Goal: Information Seeking & Learning: Understand process/instructions

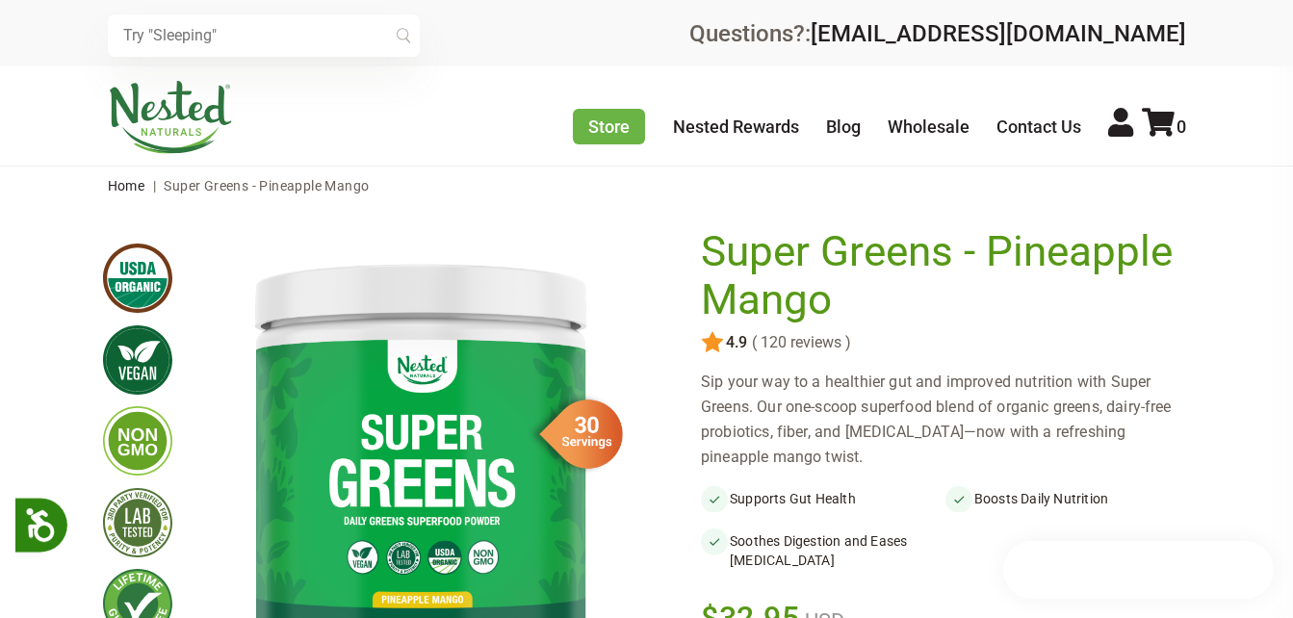
click at [951, 123] on link "Wholesale" at bounding box center [929, 127] width 82 height 20
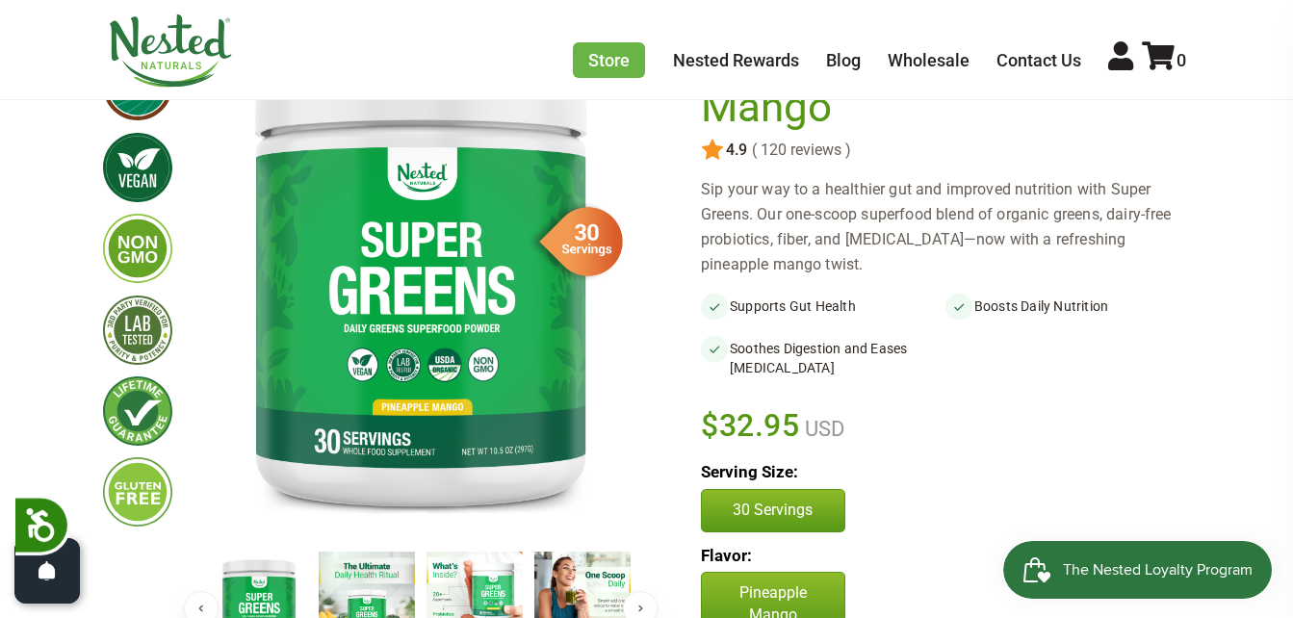
scroll to position [289, 0]
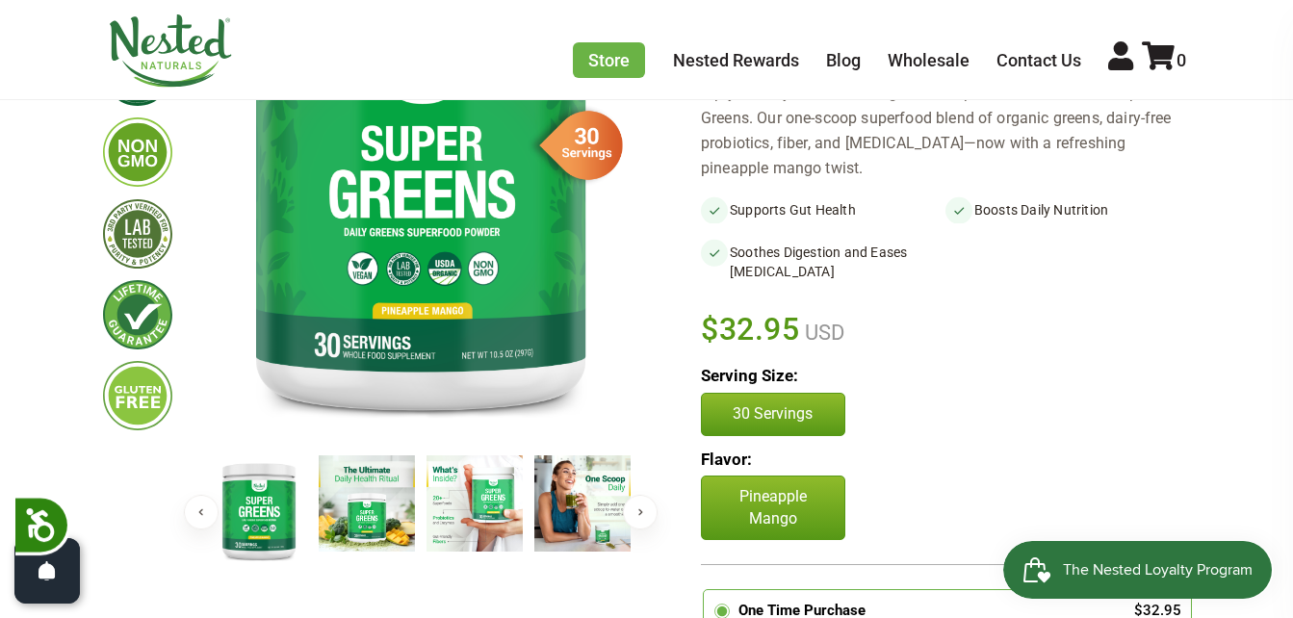
click at [387, 506] on img at bounding box center [367, 503] width 96 height 96
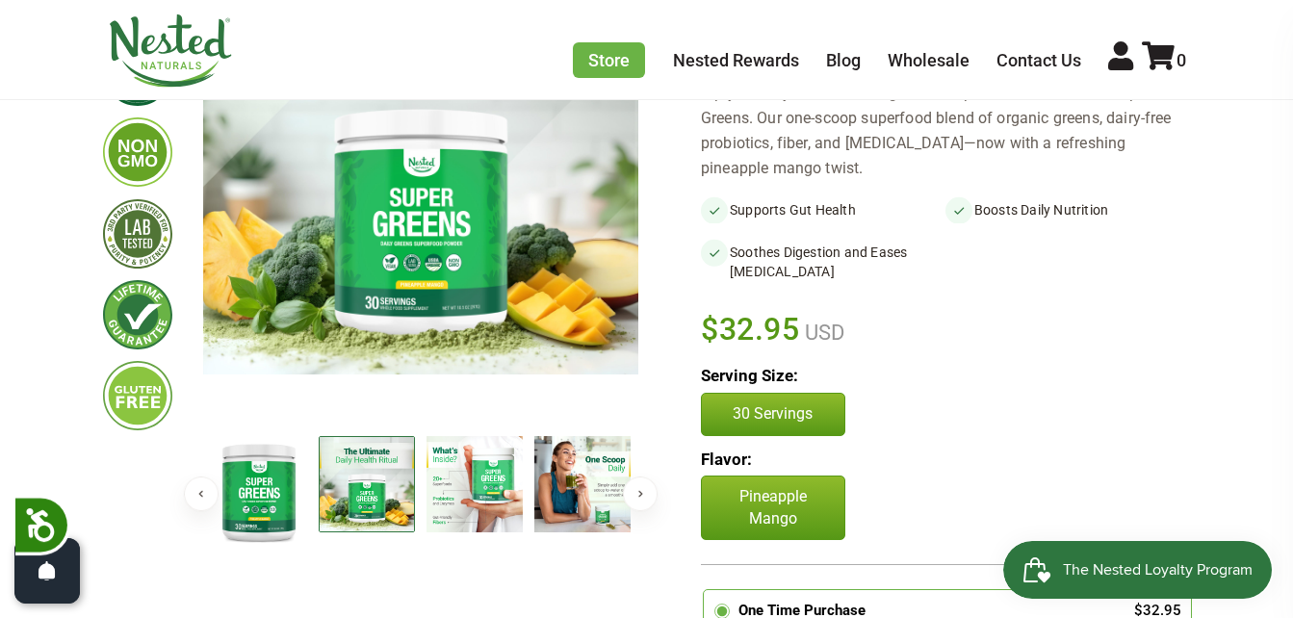
click at [444, 490] on img at bounding box center [475, 484] width 96 height 96
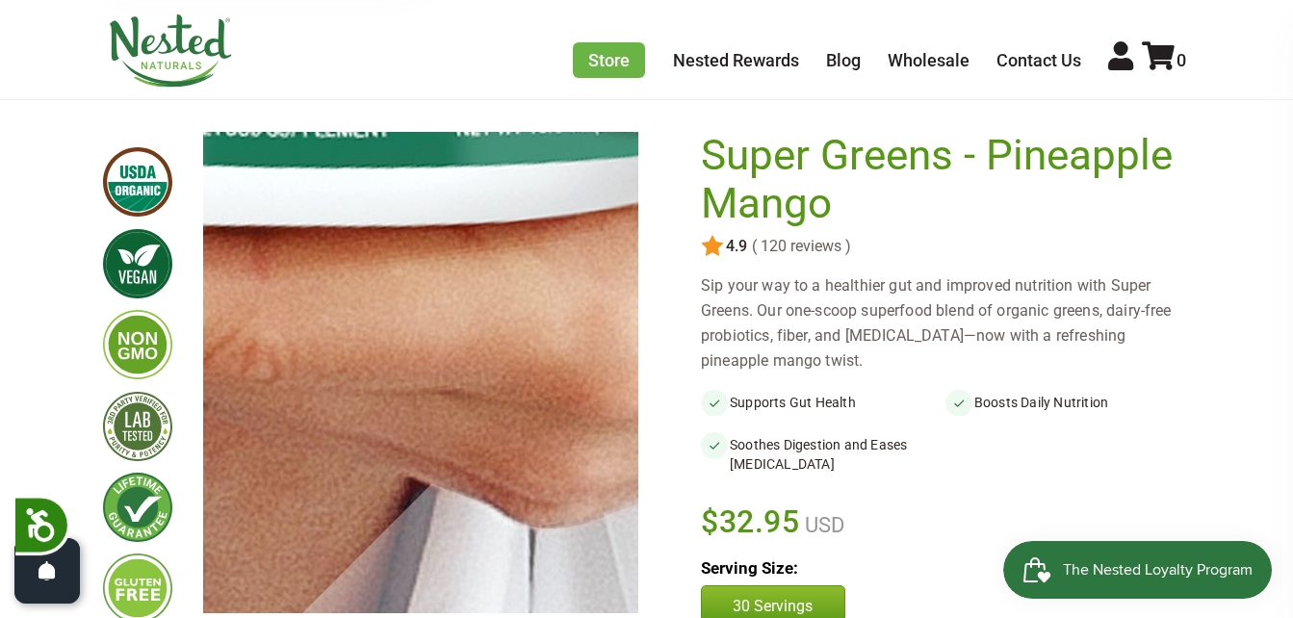
scroll to position [193, 0]
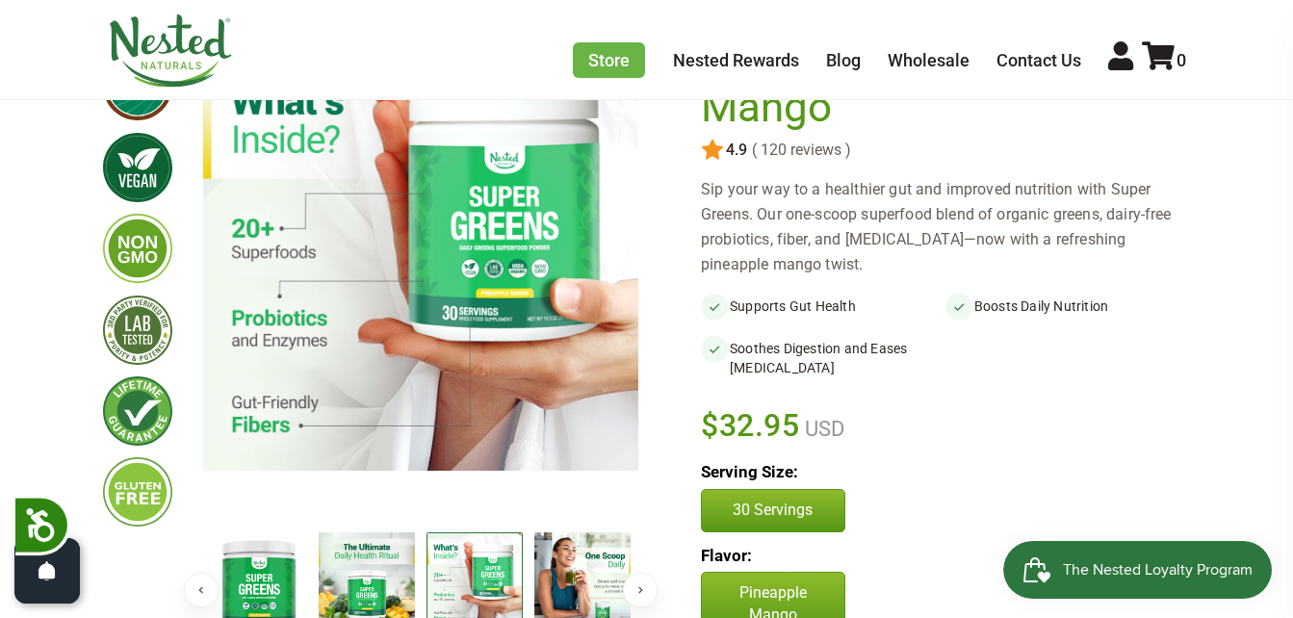
click at [562, 546] on img at bounding box center [582, 580] width 96 height 96
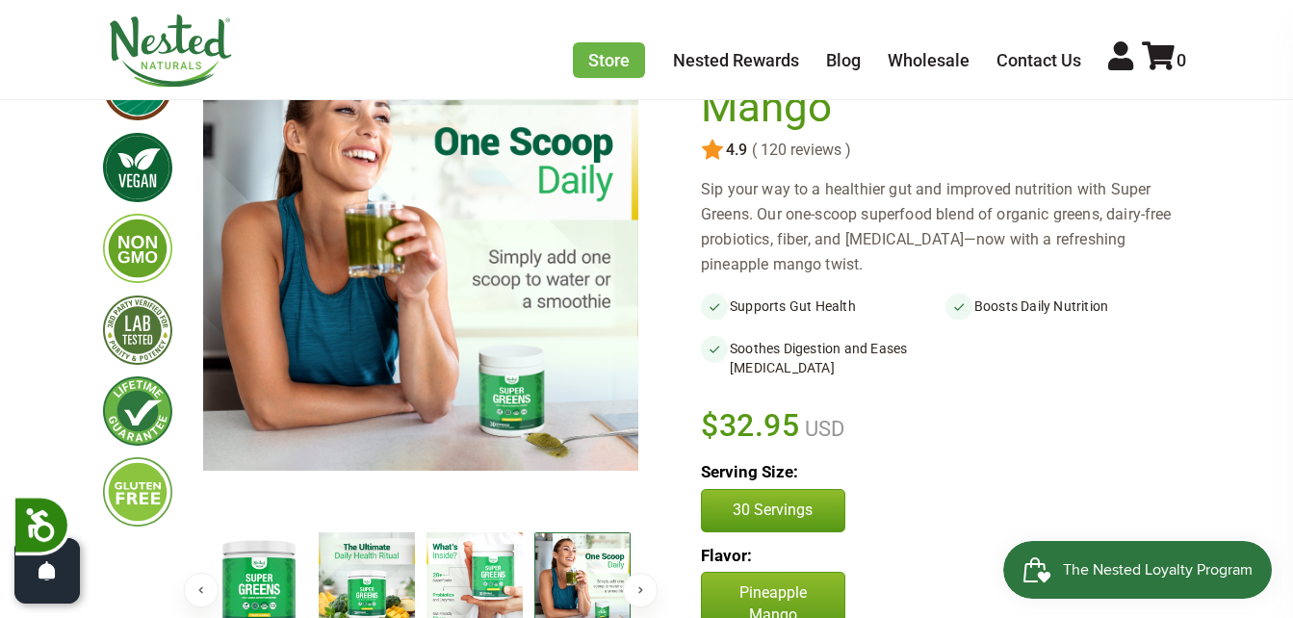
click at [637, 588] on button "Next" at bounding box center [640, 590] width 35 height 35
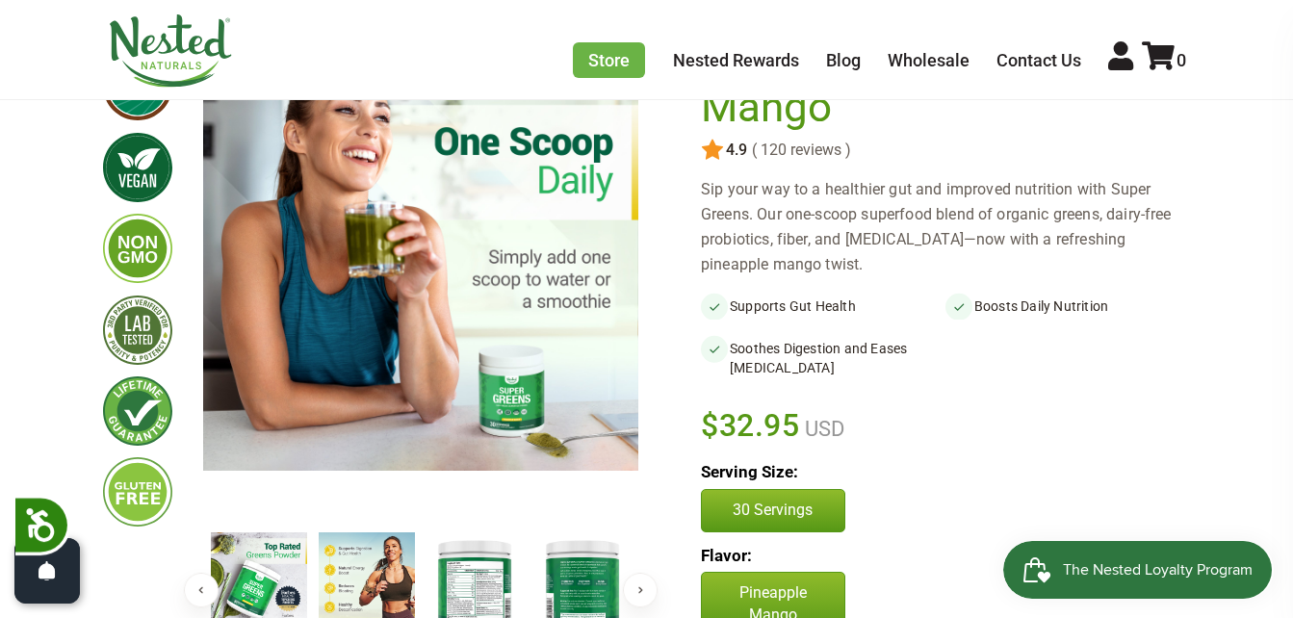
click at [488, 569] on img at bounding box center [475, 587] width 96 height 111
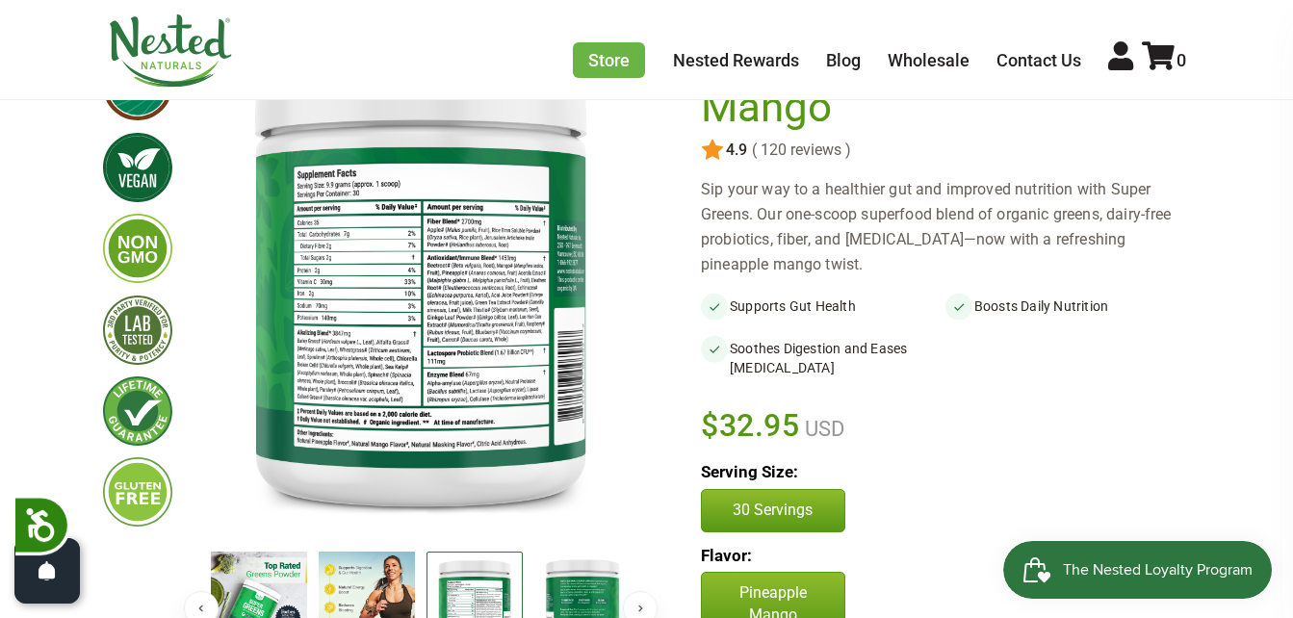
click at [456, 580] on img at bounding box center [475, 607] width 96 height 111
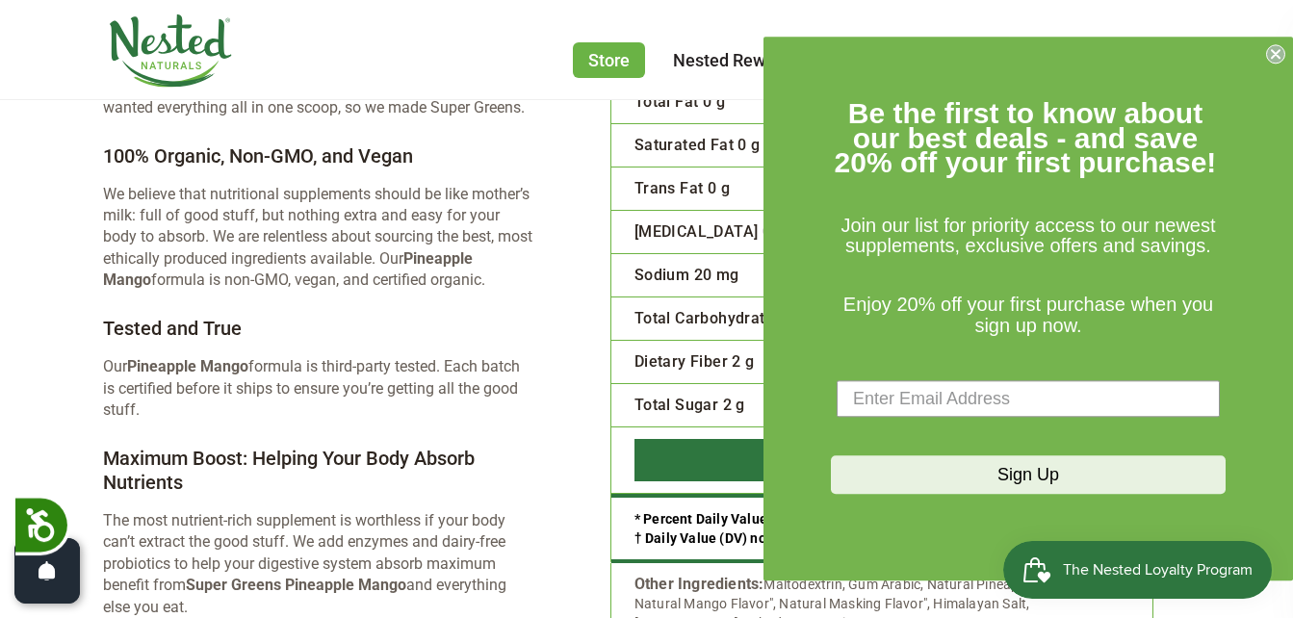
scroll to position [3852, 0]
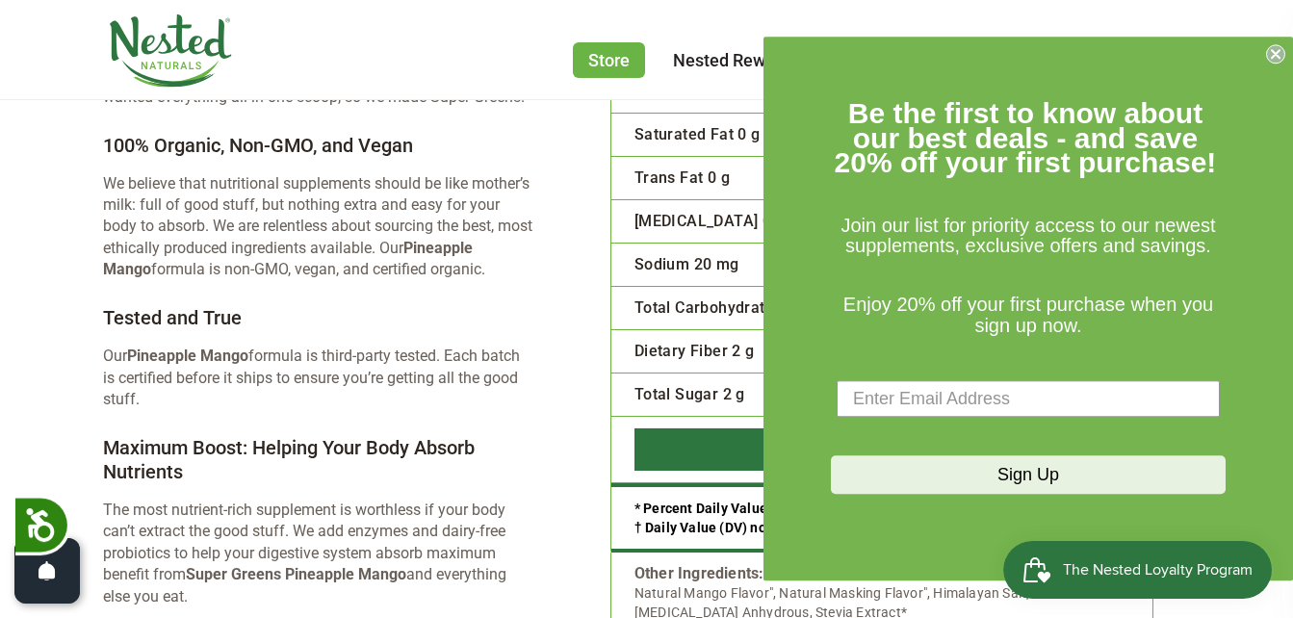
click at [1278, 52] on icon "Close dialog" at bounding box center [1276, 54] width 8 height 8
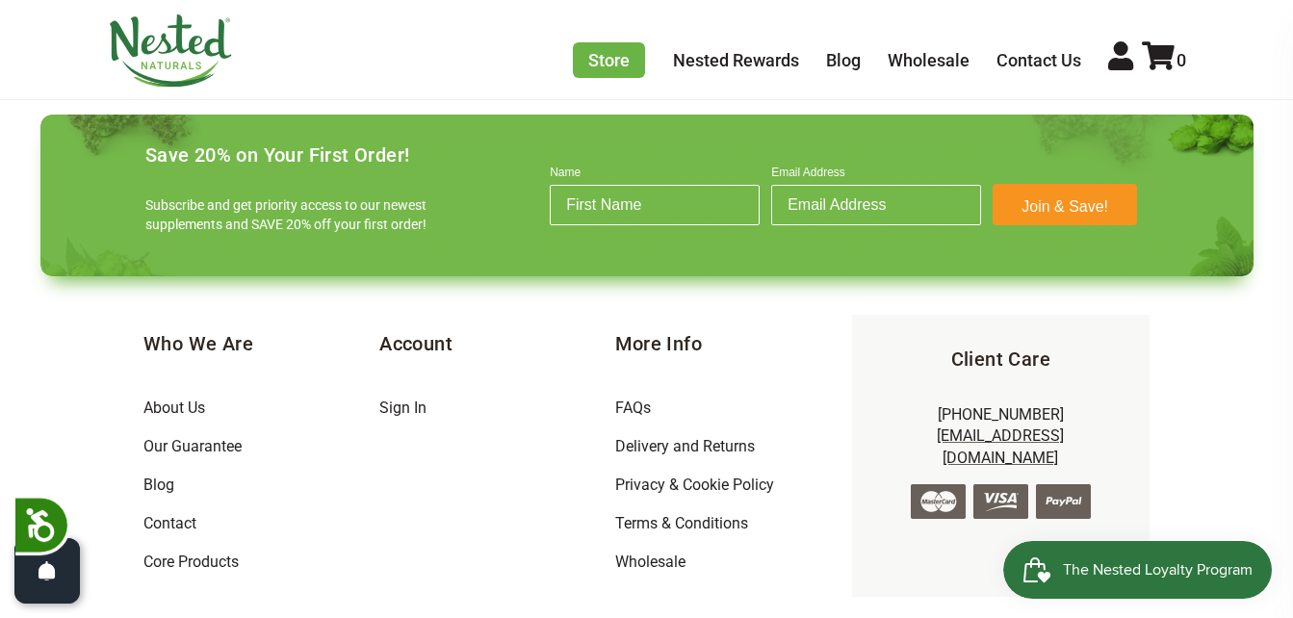
scroll to position [6355, 0]
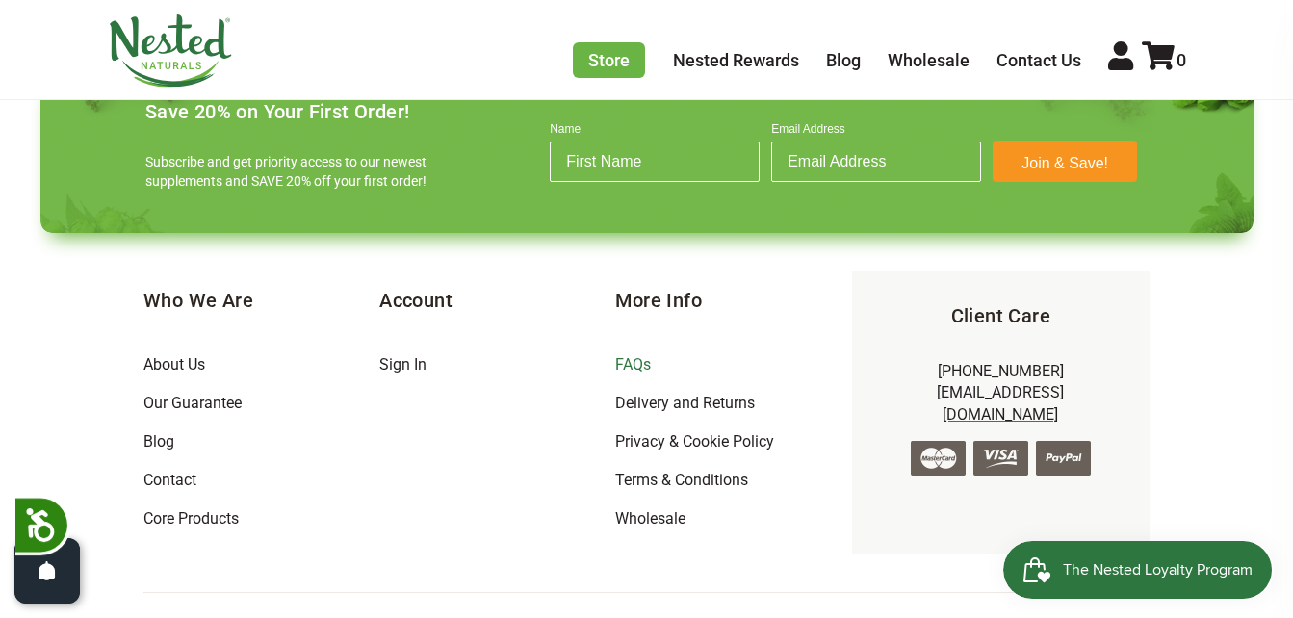
click at [620, 355] on link "FAQs" at bounding box center [633, 364] width 36 height 18
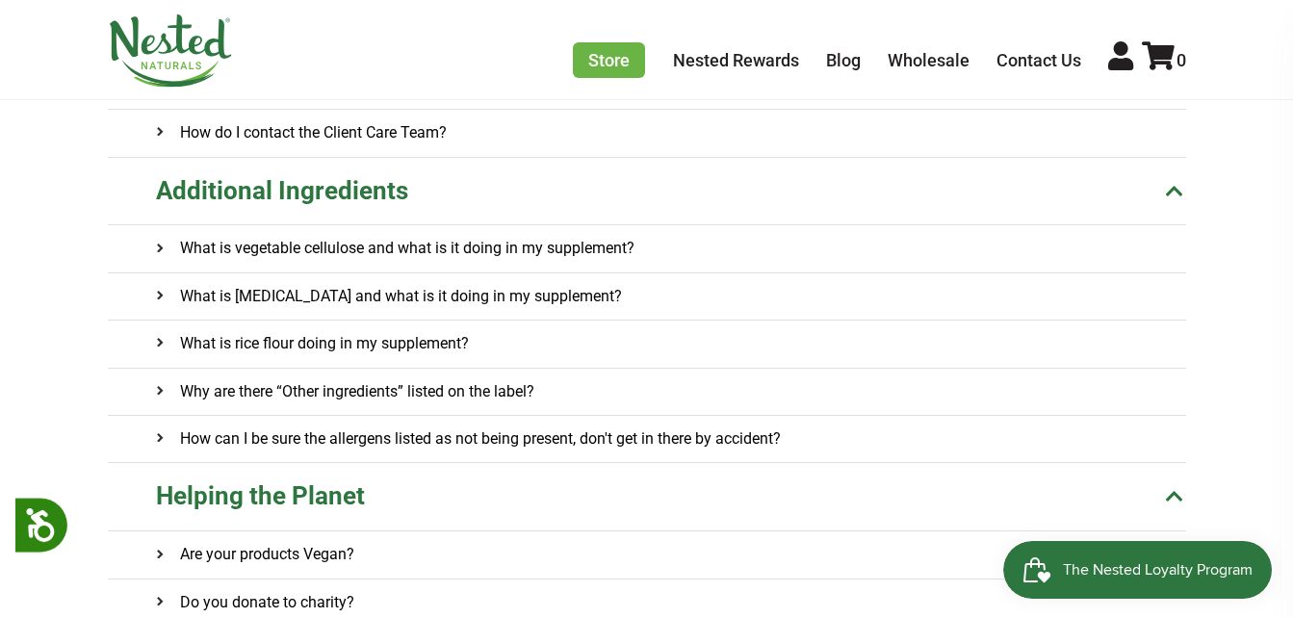
scroll to position [770, 0]
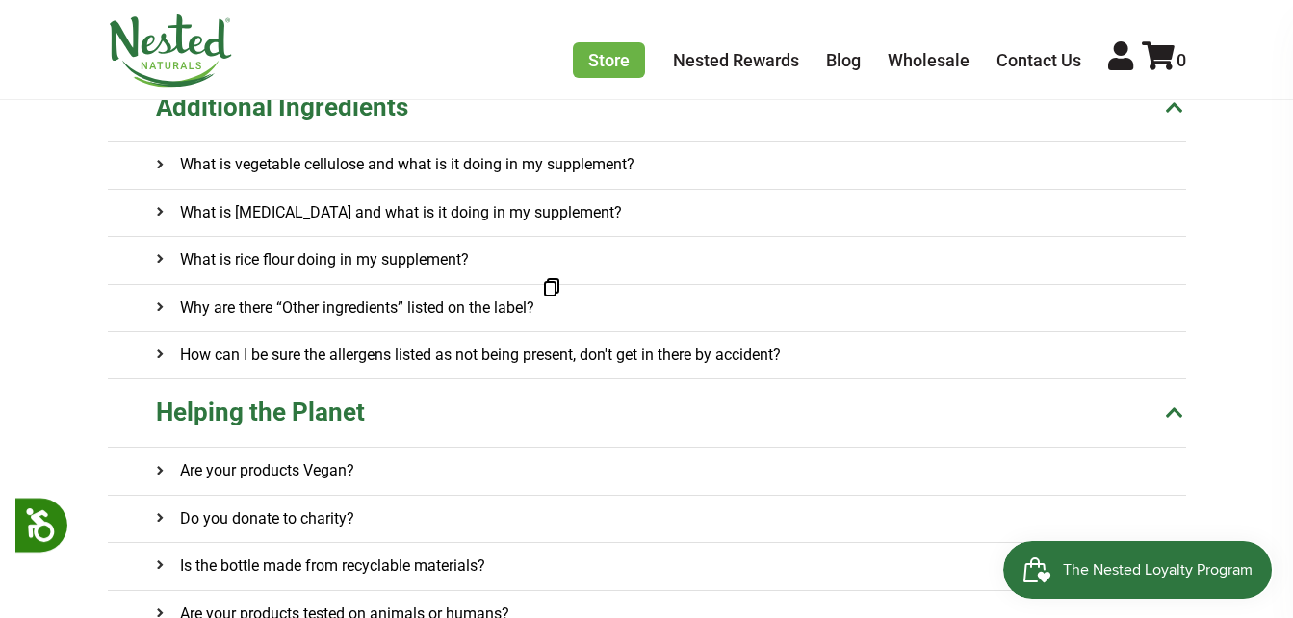
click at [443, 305] on h4 "Why are there “Other ingredients” listed on the label?" at bounding box center [345, 308] width 378 height 46
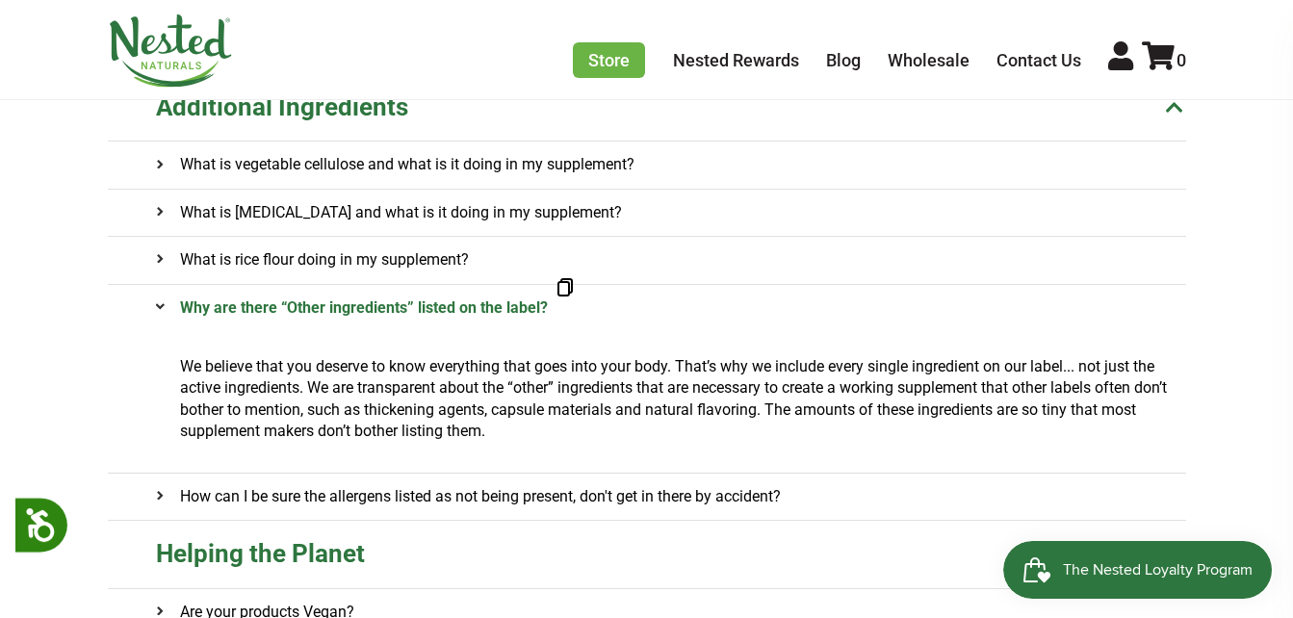
click at [450, 298] on h4 "Why are there “Other ingredients” listed on the label?" at bounding box center [352, 308] width 392 height 46
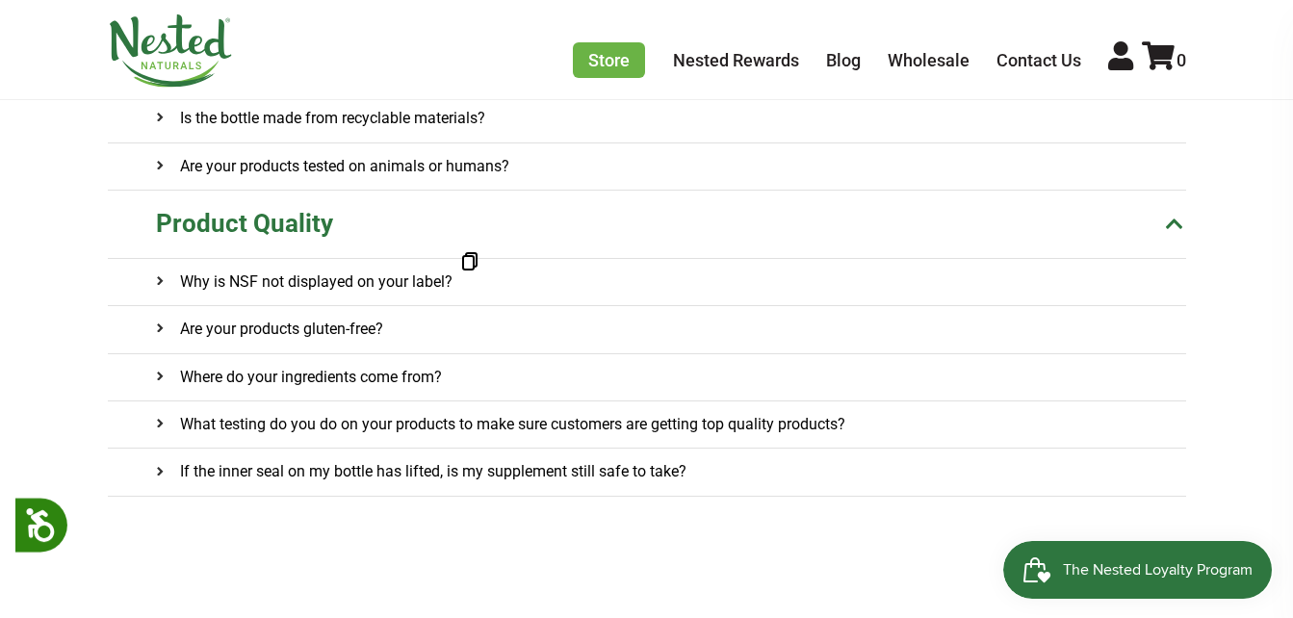
scroll to position [1252, 0]
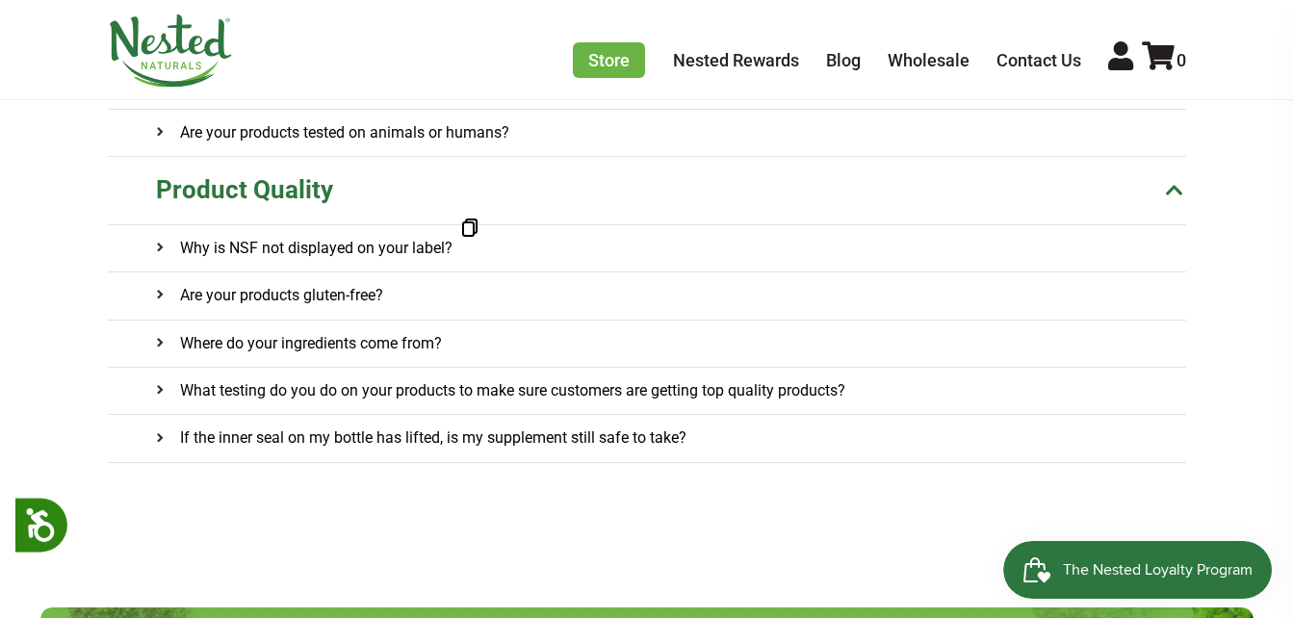
click at [376, 249] on h4 "Why is NSF not displayed on your label?" at bounding box center [304, 248] width 297 height 46
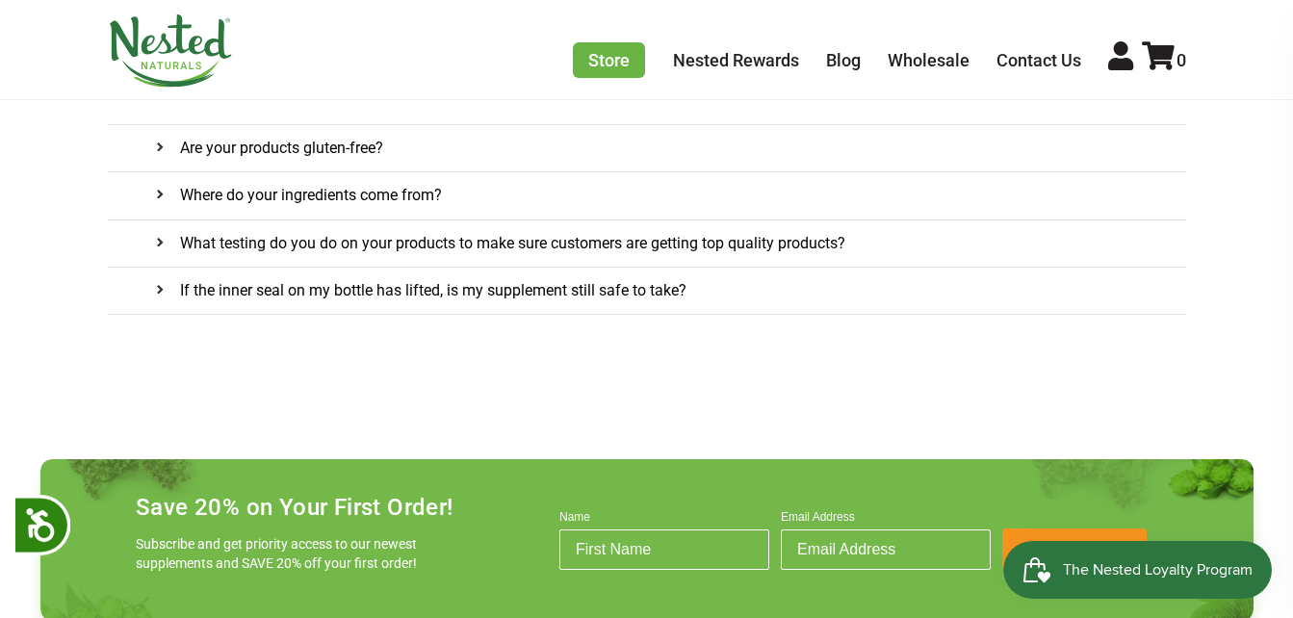
scroll to position [1444, 0]
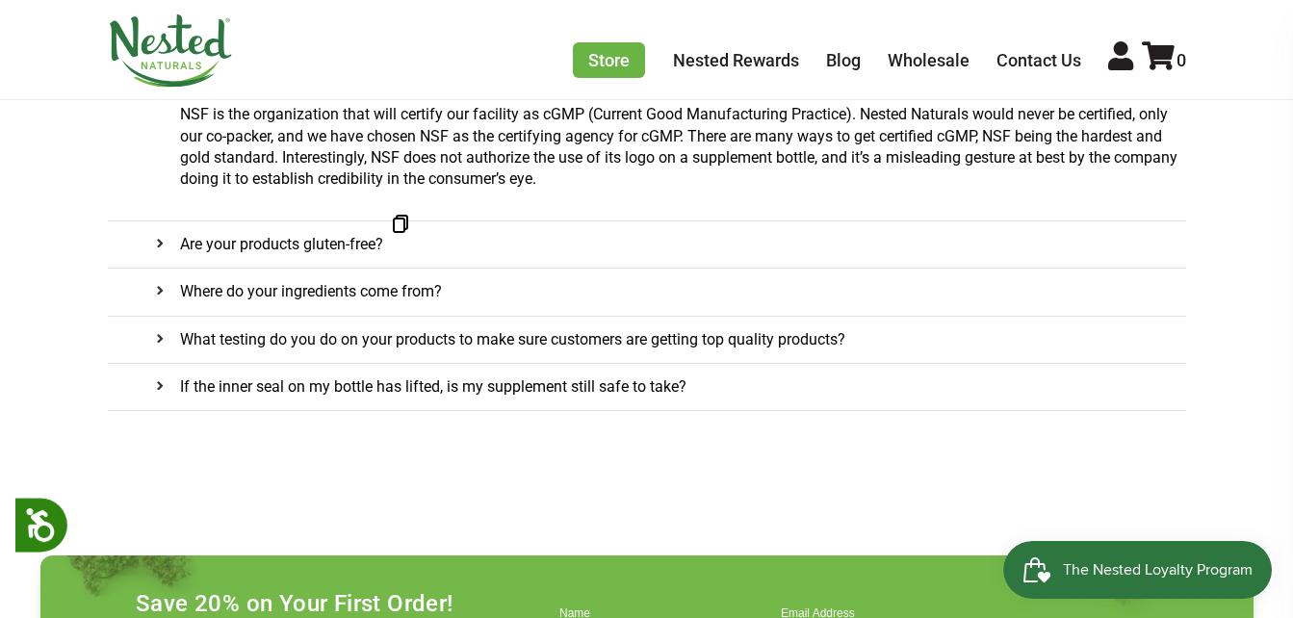
click at [172, 249] on span at bounding box center [167, 242] width 23 height 23
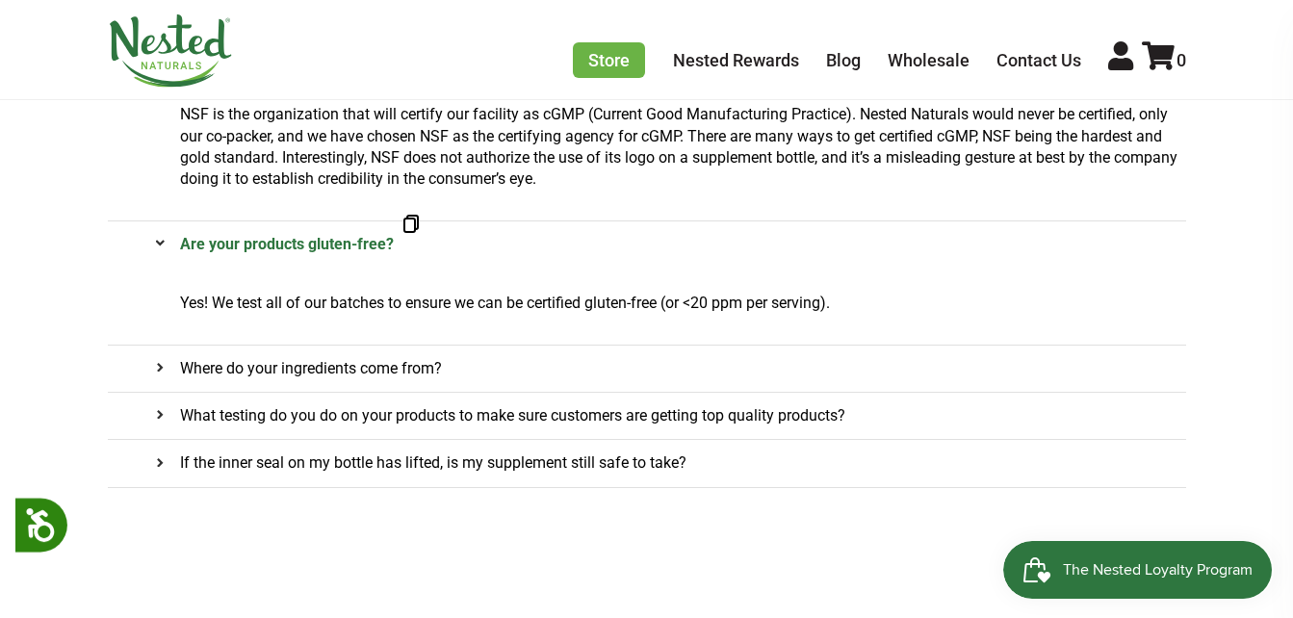
click at [163, 252] on span at bounding box center [167, 242] width 23 height 23
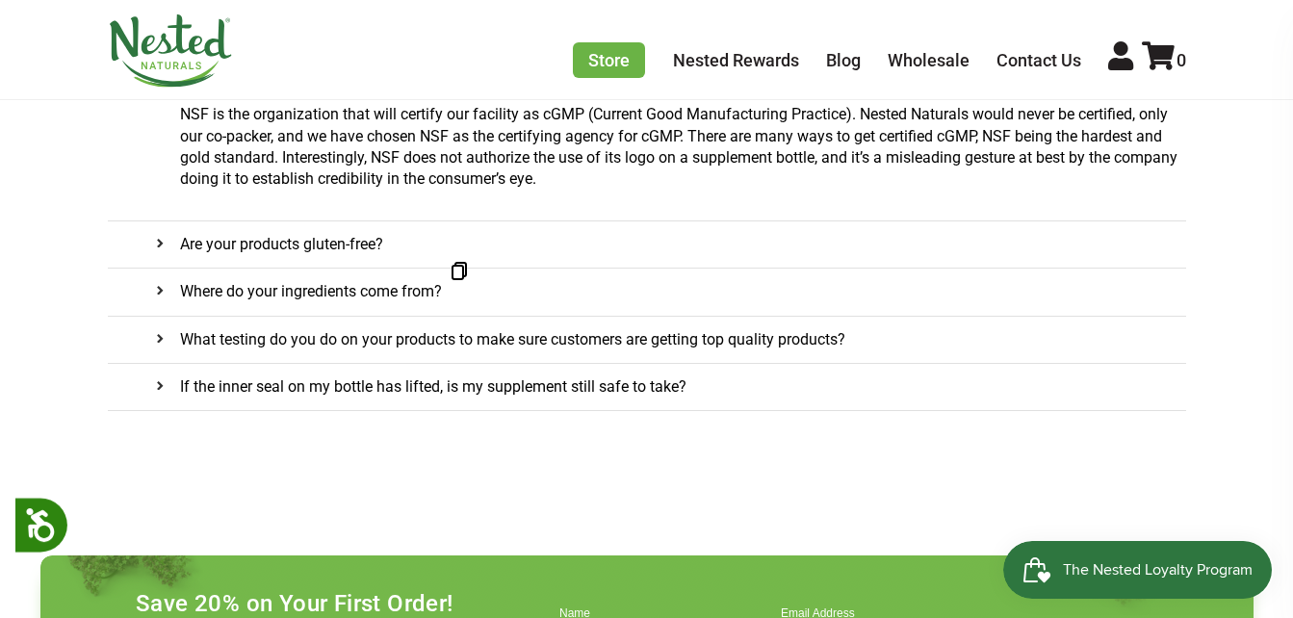
click at [158, 307] on h4 "Where do your ingredients come from?" at bounding box center [299, 292] width 286 height 46
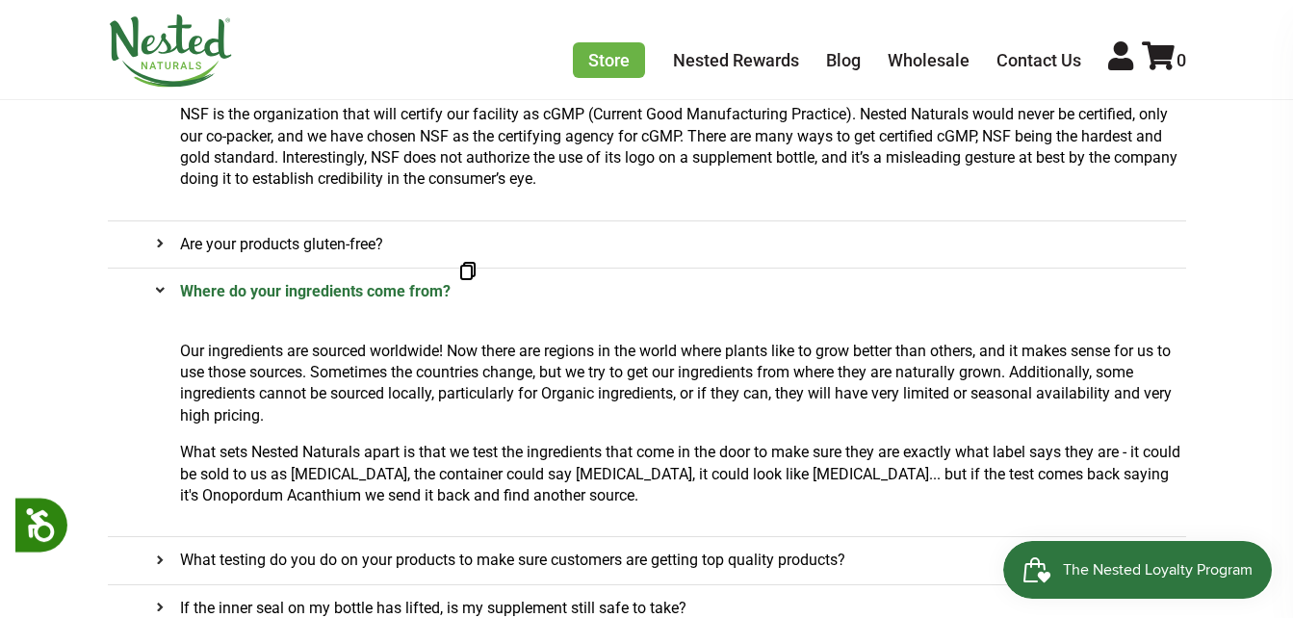
click at [156, 303] on h4 "Where do your ingredients come from?" at bounding box center [303, 292] width 295 height 46
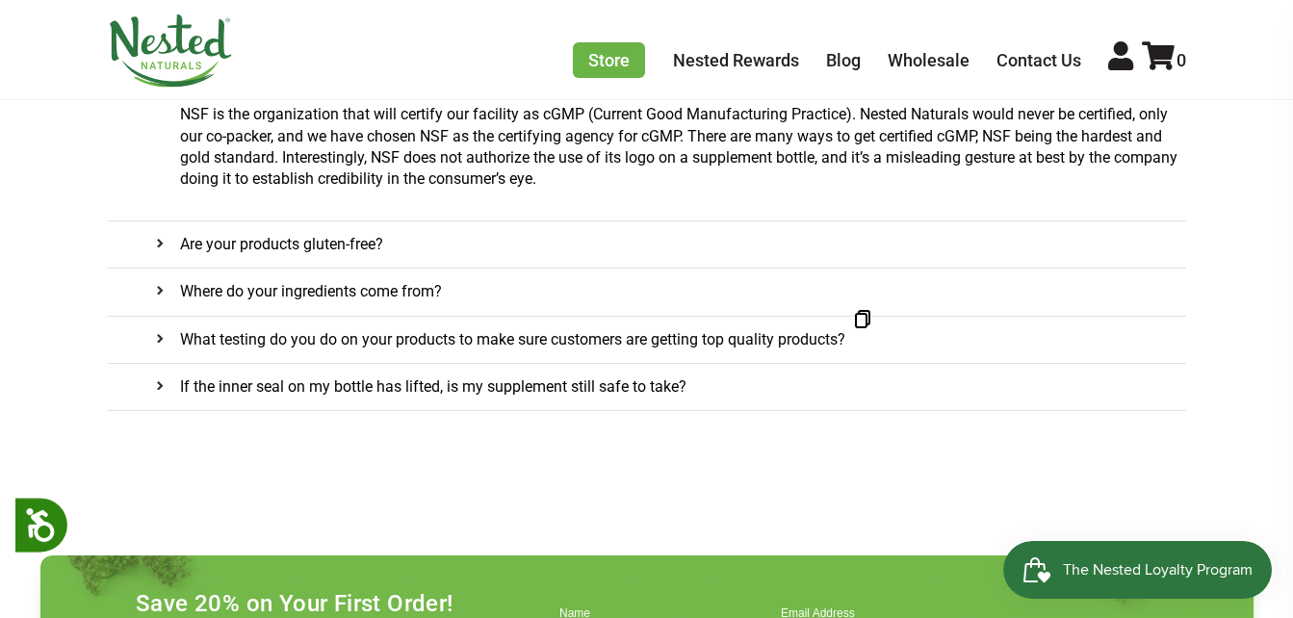
click at [169, 342] on span at bounding box center [167, 337] width 23 height 23
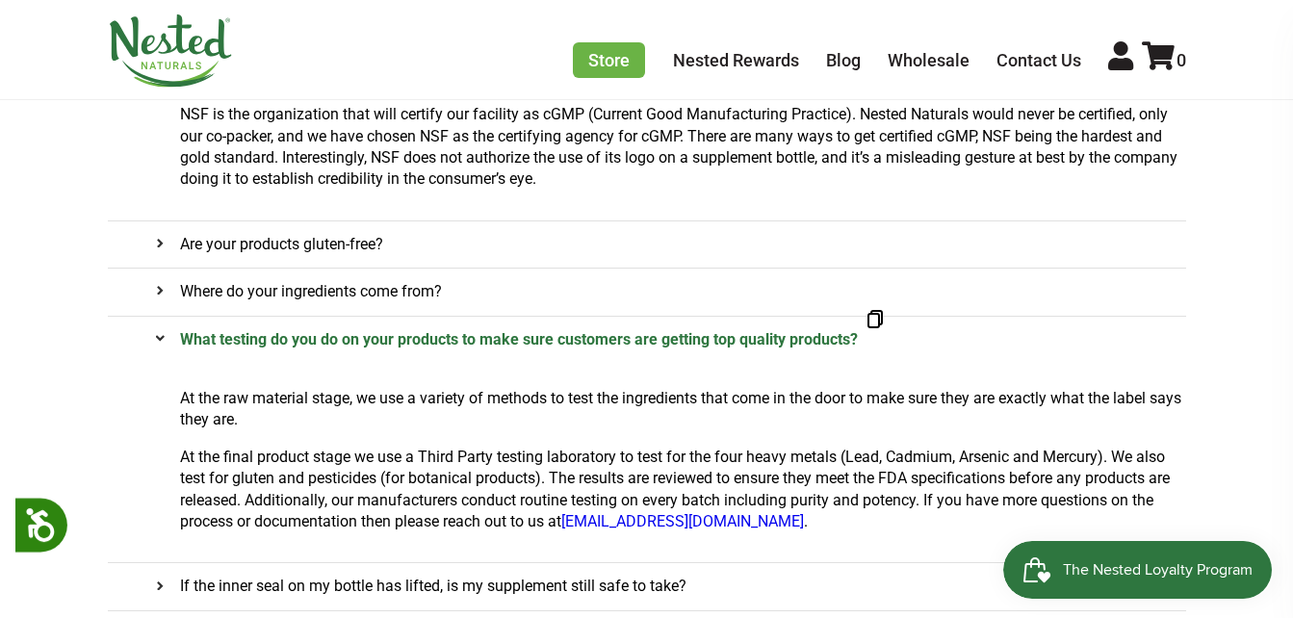
click at [169, 342] on span at bounding box center [167, 337] width 23 height 23
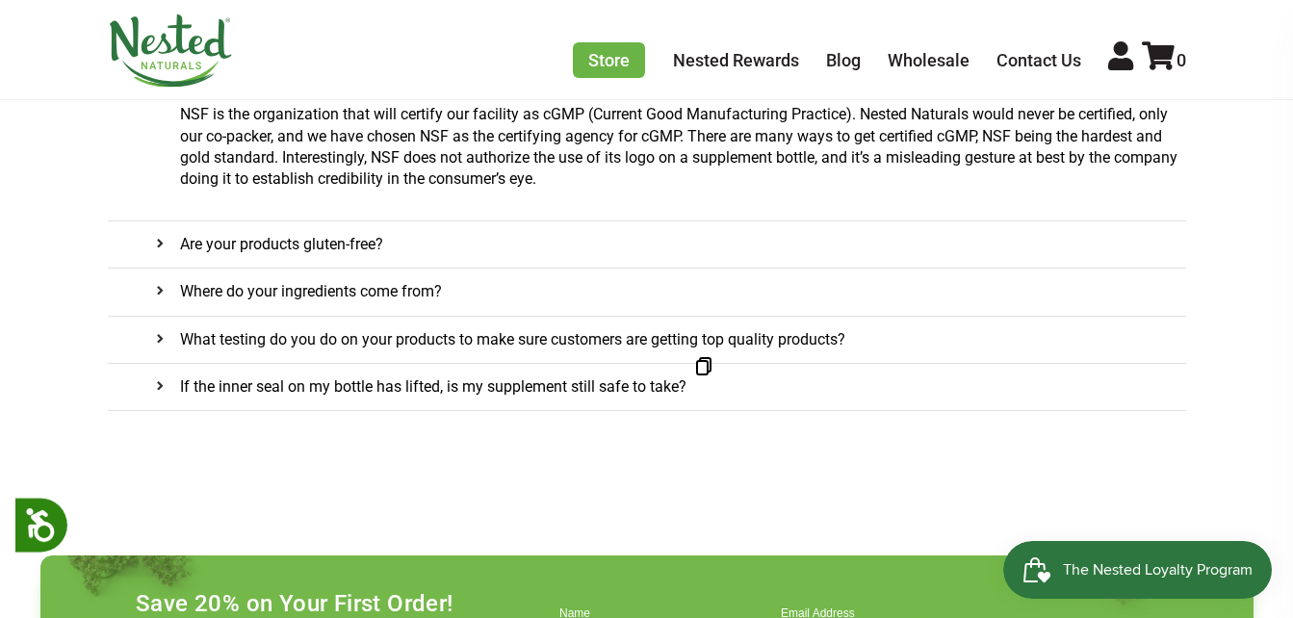
click at [159, 389] on use at bounding box center [160, 386] width 6 height 10
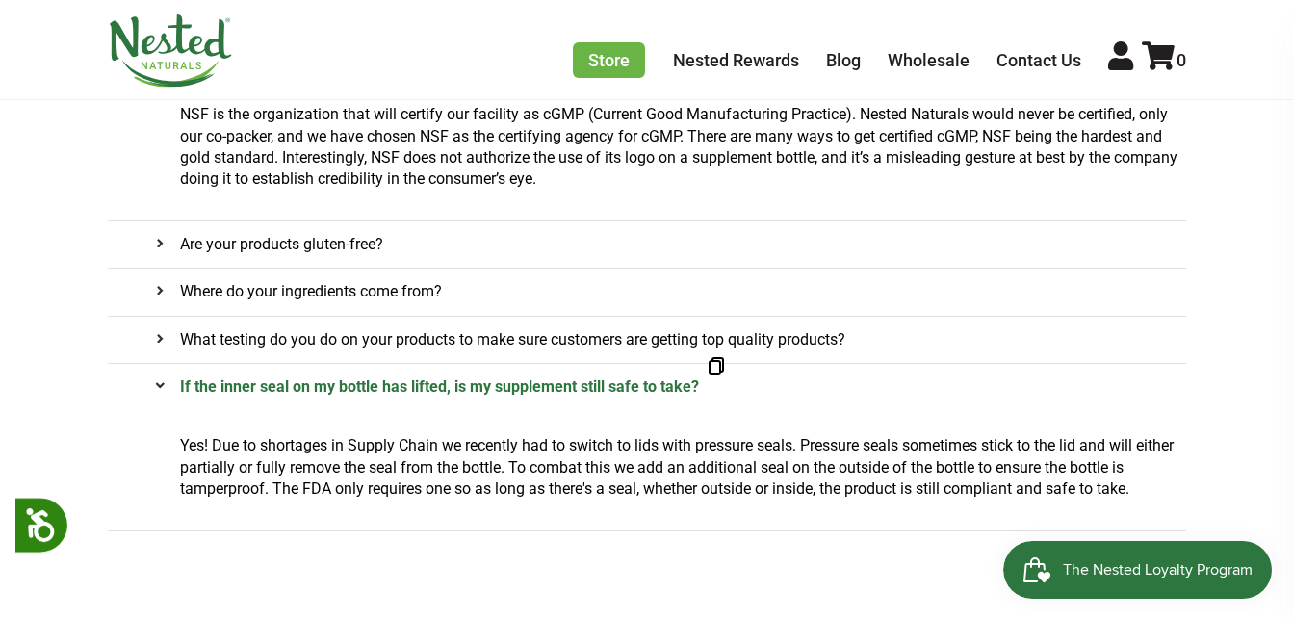
click at [160, 389] on icon at bounding box center [160, 385] width 9 height 9
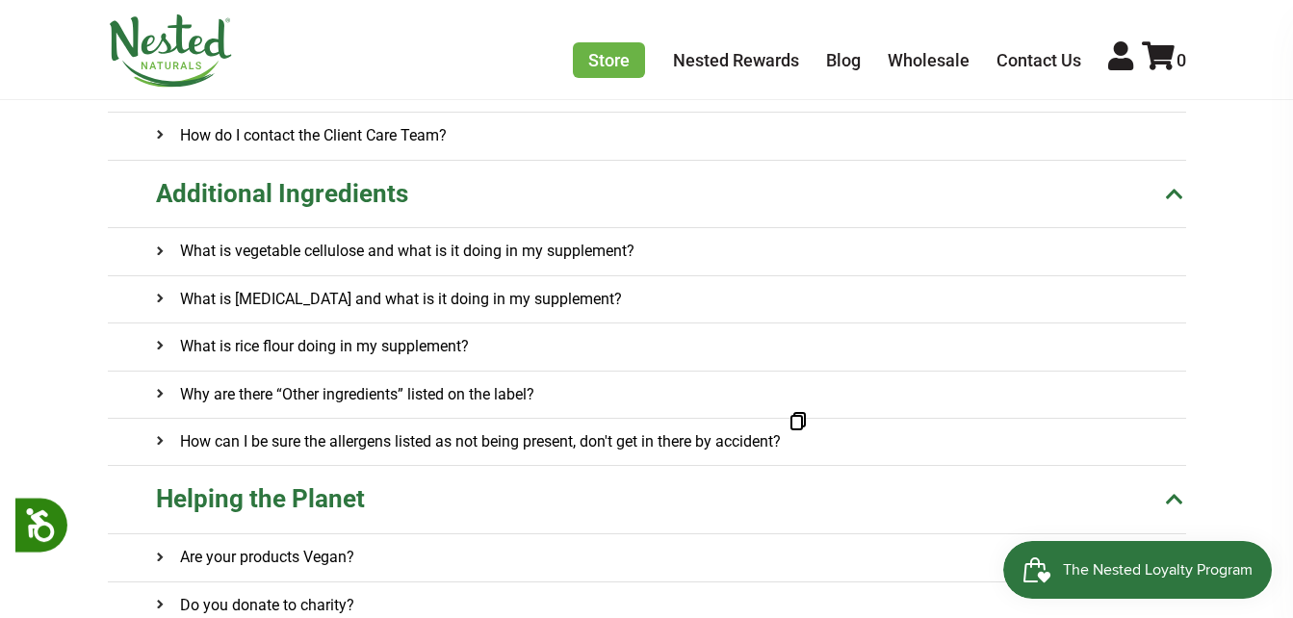
scroll to position [649, 0]
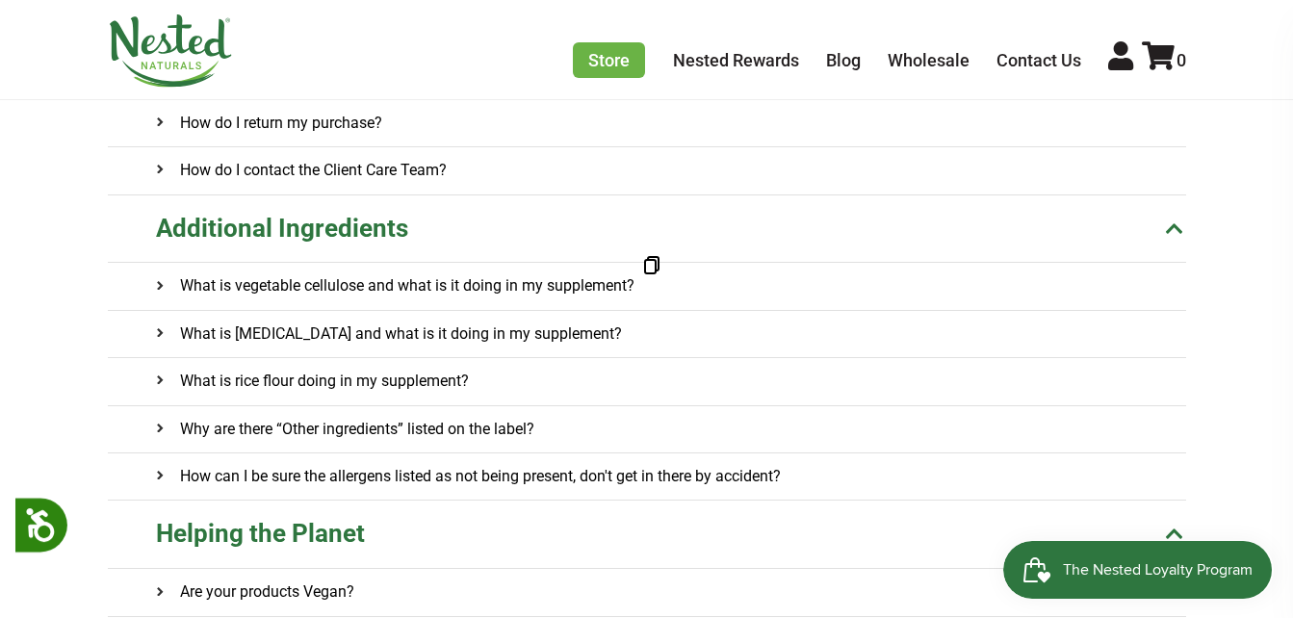
click at [424, 281] on h4 "What is vegetable cellulose and what is it doing in my supplement?" at bounding box center [395, 286] width 479 height 46
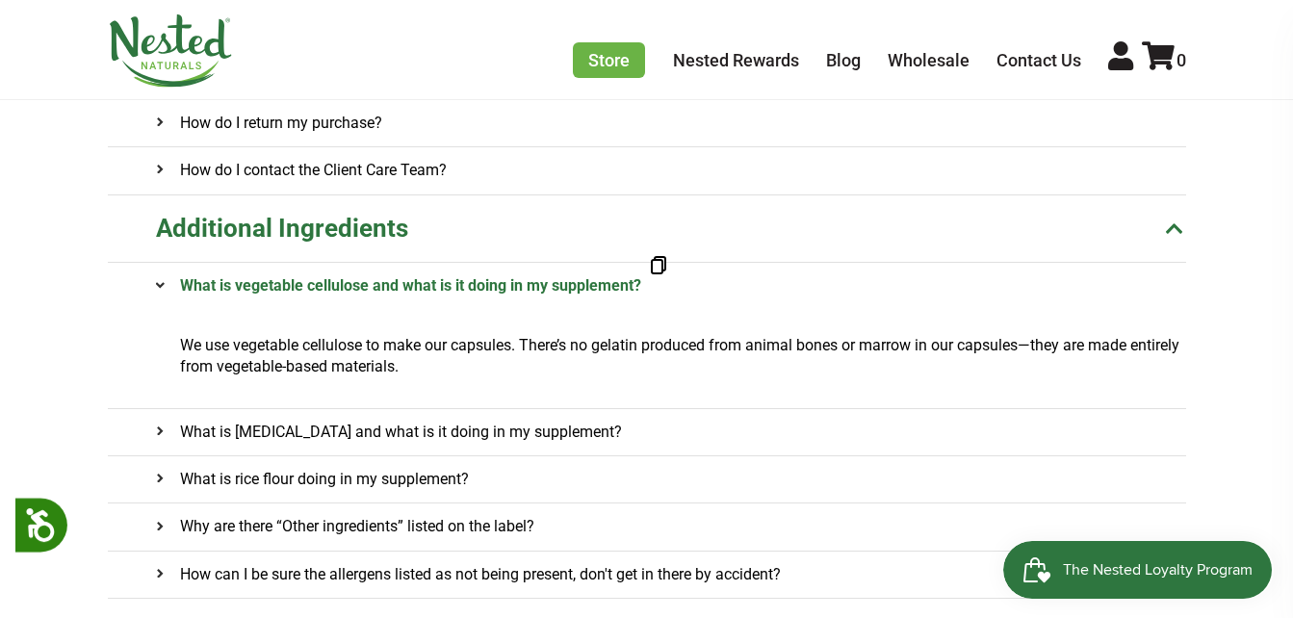
click at [522, 291] on h4 "What is vegetable cellulose and what is it doing in my supplement?" at bounding box center [398, 286] width 485 height 46
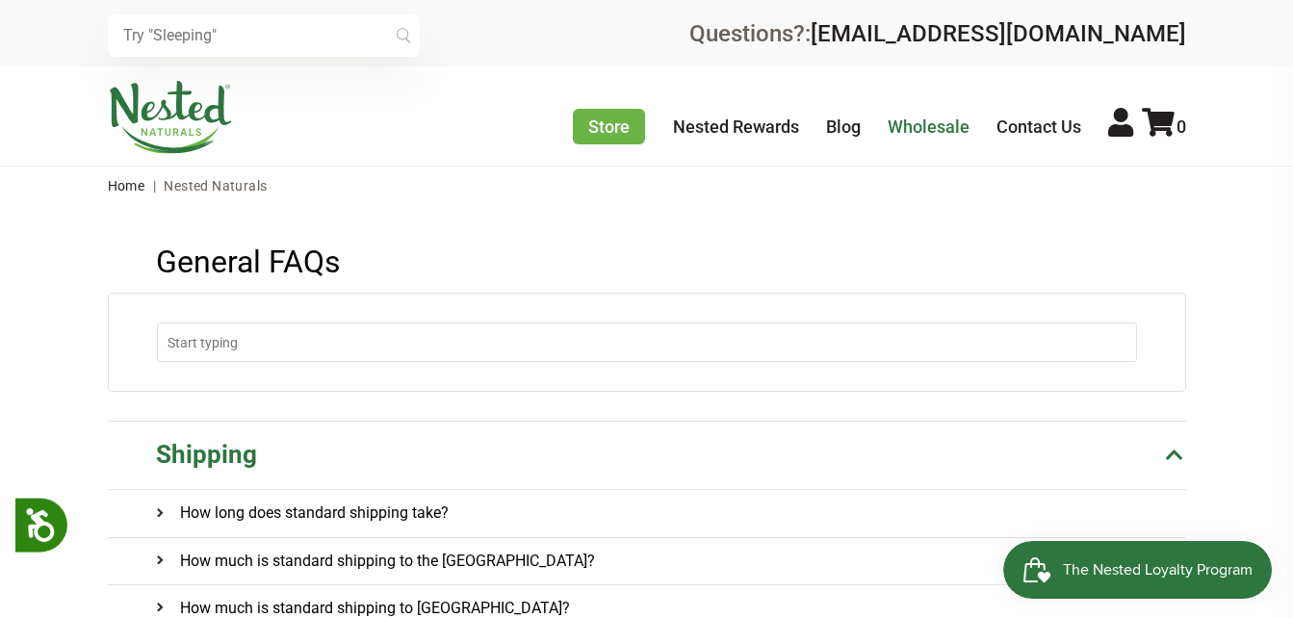
click at [915, 119] on link "Wholesale" at bounding box center [929, 127] width 82 height 20
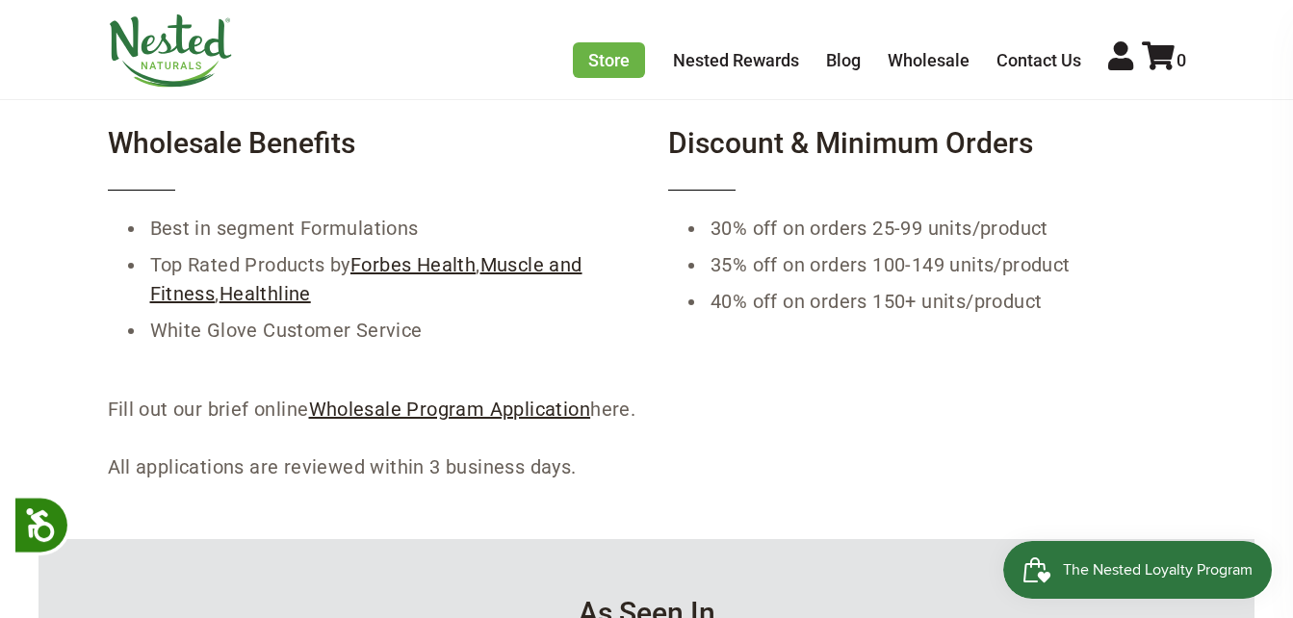
scroll to position [385, 0]
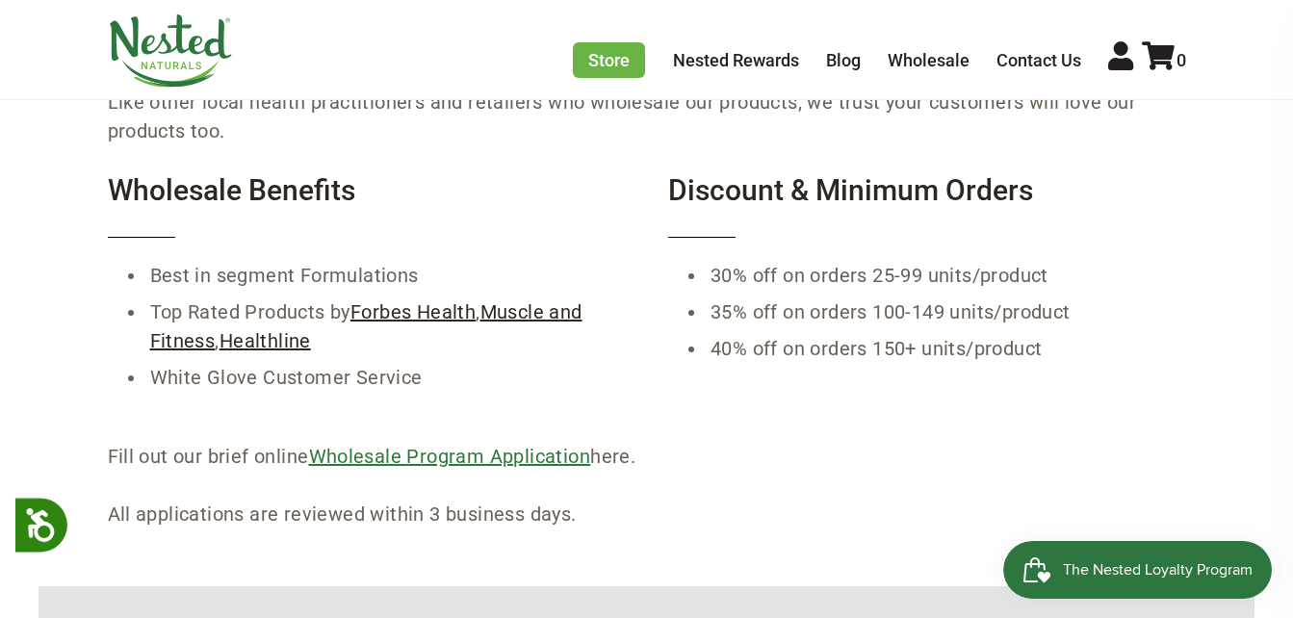
click at [424, 454] on link "Wholesale Program Application" at bounding box center [450, 456] width 282 height 23
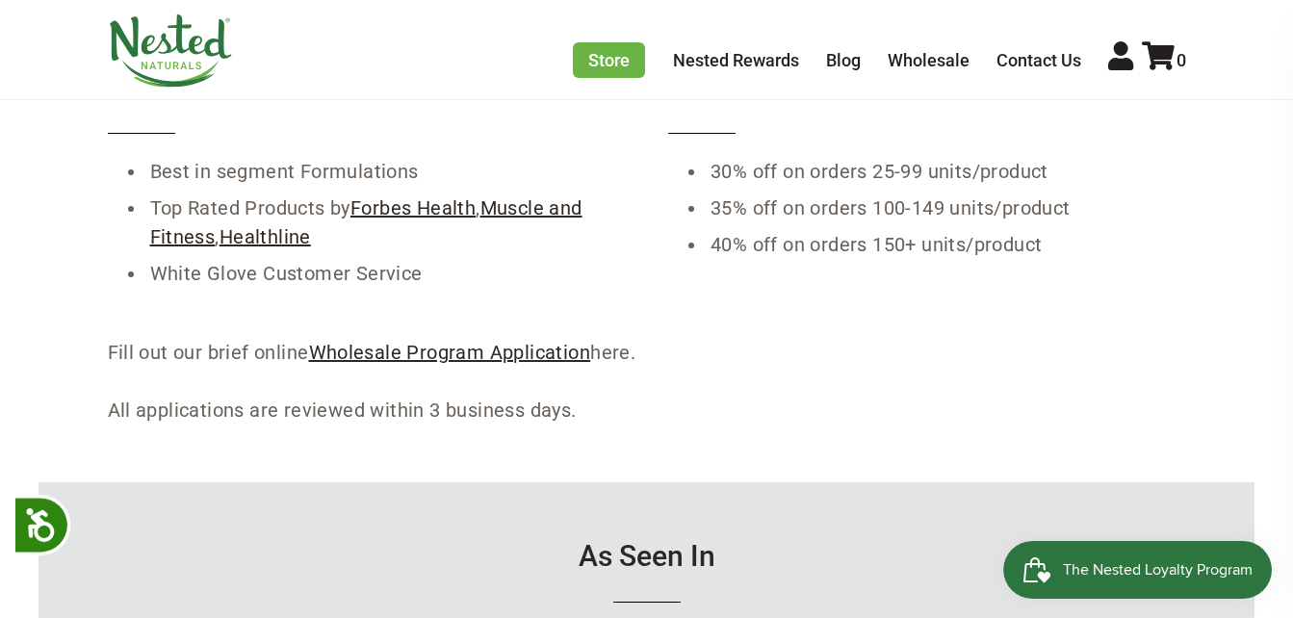
scroll to position [481, 0]
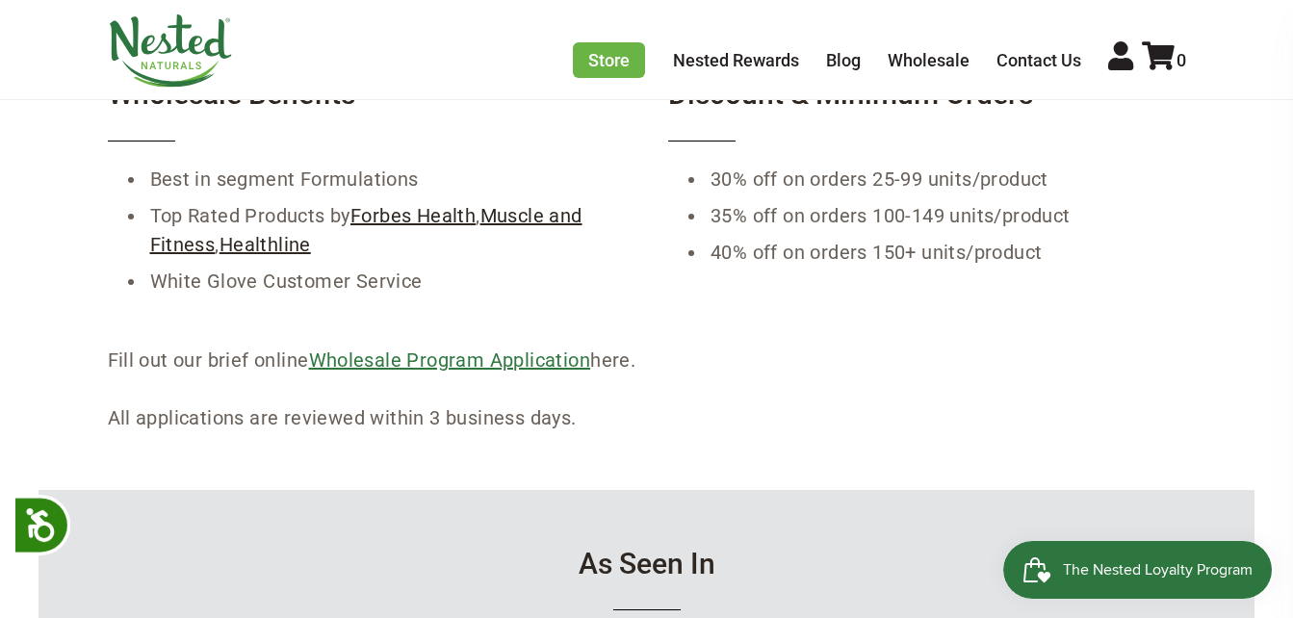
click at [390, 363] on link "Wholesale Program Application" at bounding box center [450, 360] width 282 height 23
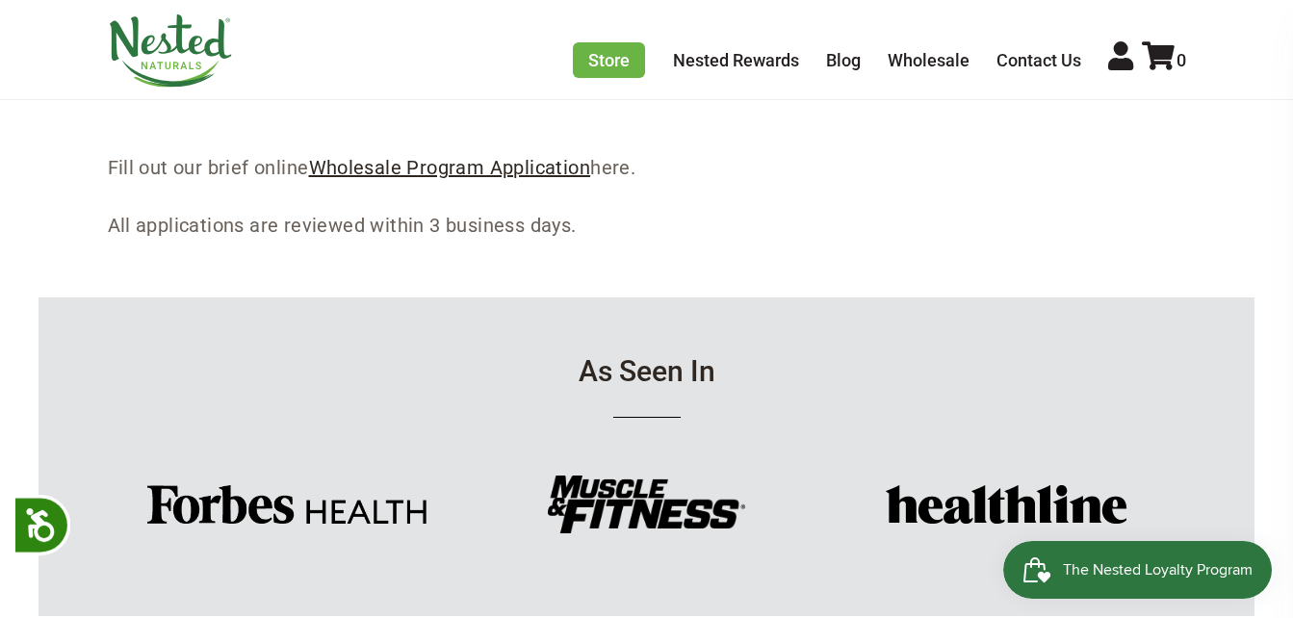
scroll to position [1155, 0]
